Goal: Task Accomplishment & Management: Manage account settings

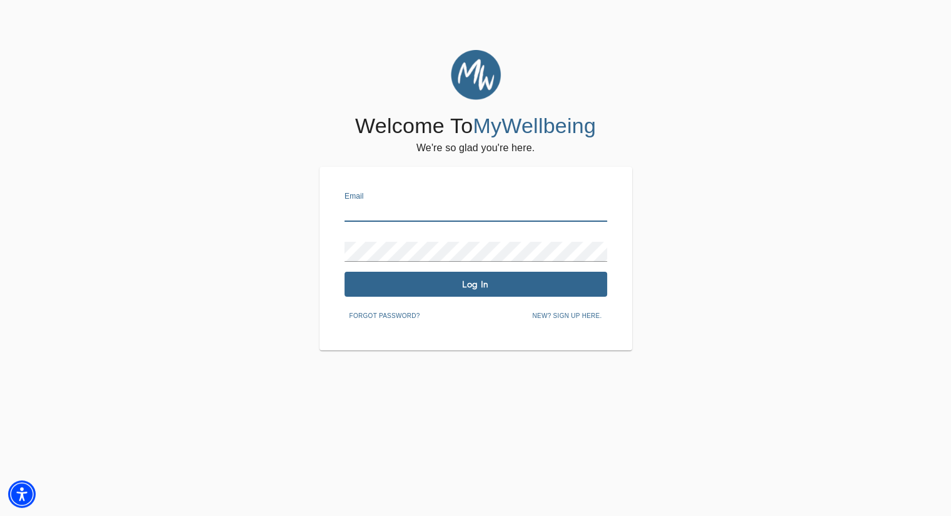
click at [436, 208] on input "text" at bounding box center [475, 212] width 263 height 20
type input "[PERSON_NAME][EMAIL_ADDRESS][DOMAIN_NAME]"
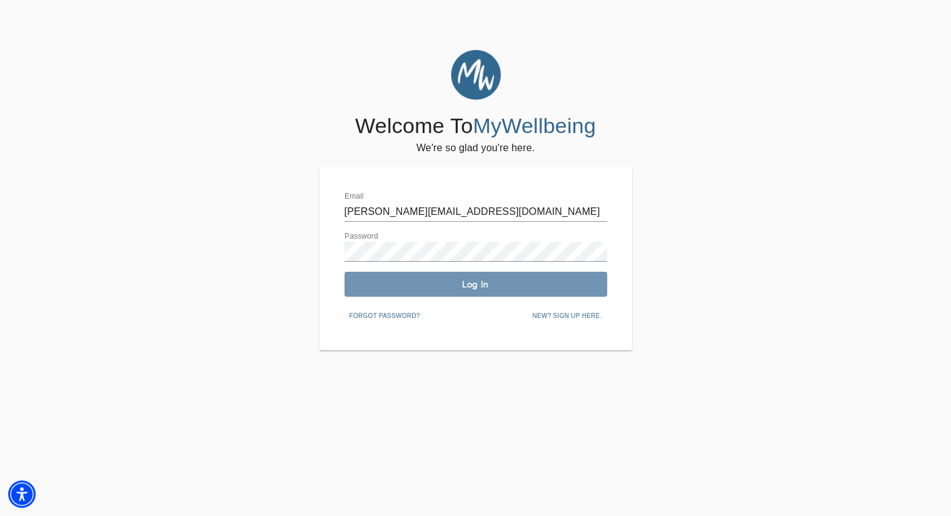
click at [560, 277] on button "Log In" at bounding box center [475, 284] width 263 height 25
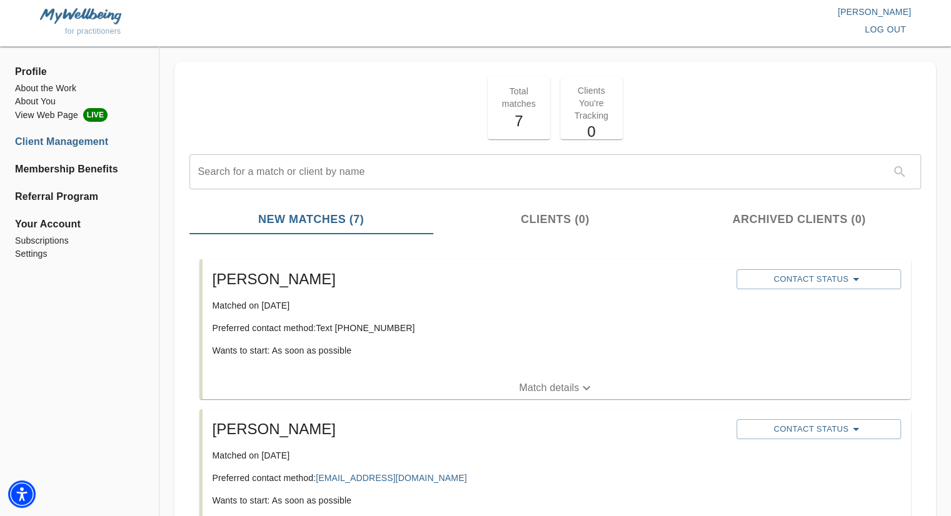
click at [510, 115] on h5 "7" at bounding box center [519, 121] width 48 height 20
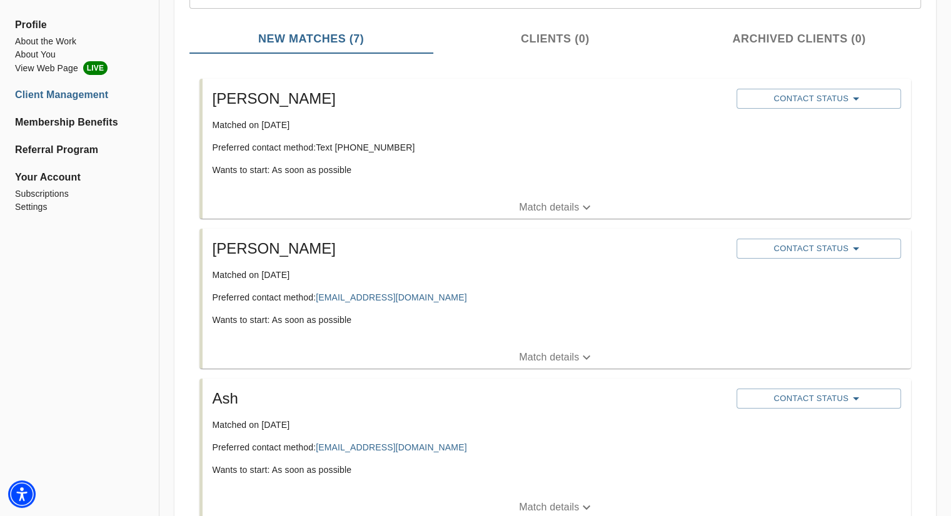
scroll to position [188, 0]
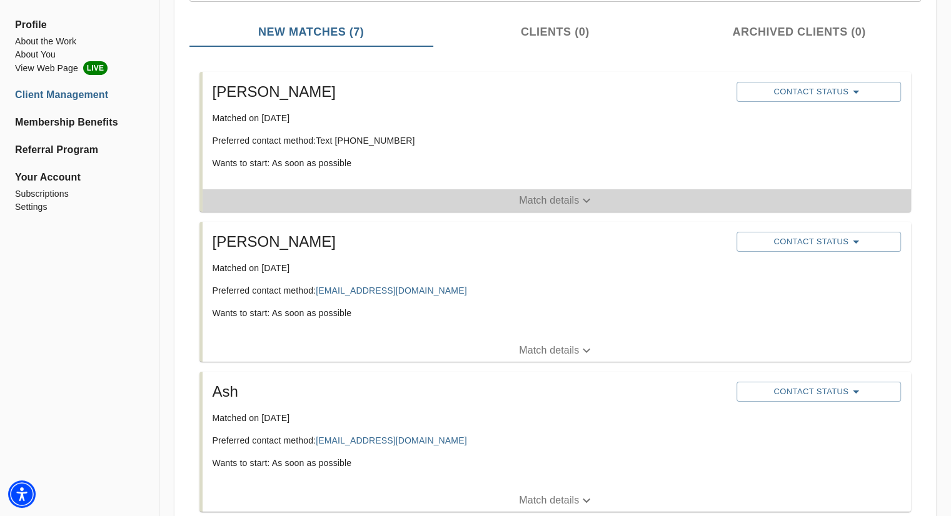
click at [583, 208] on icon "button" at bounding box center [586, 200] width 15 height 15
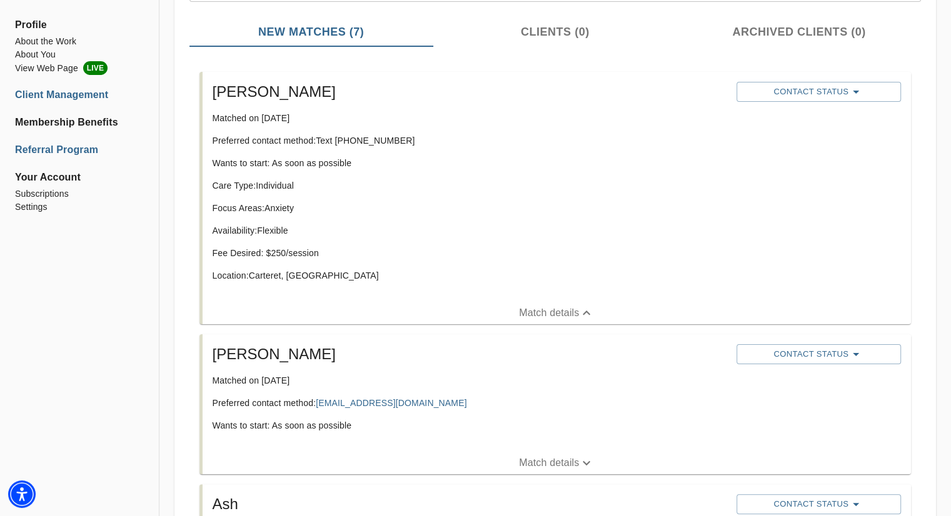
click at [43, 198] on li "Subscriptions" at bounding box center [79, 194] width 129 height 13
